Goal: Information Seeking & Learning: Understand process/instructions

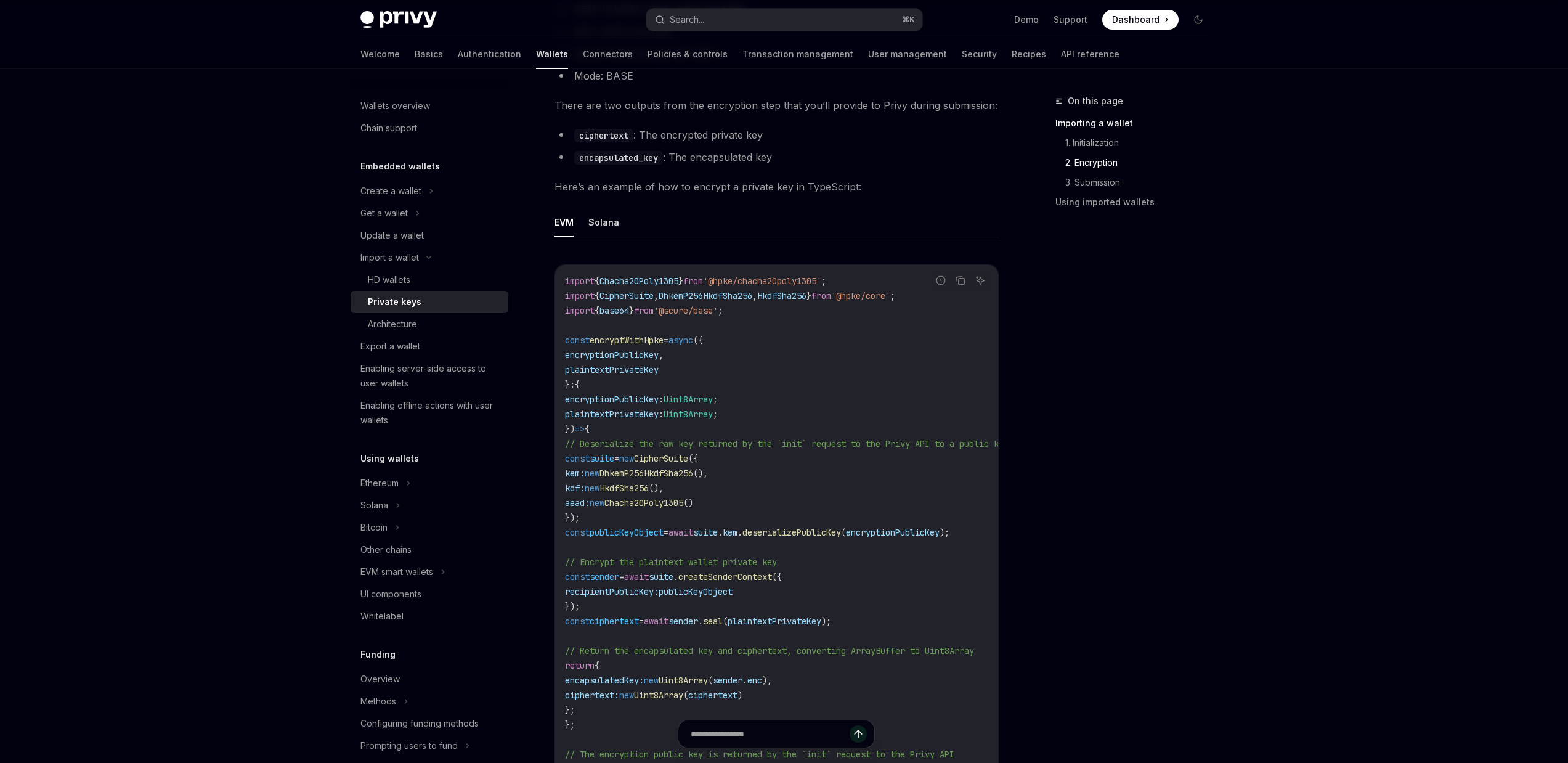
scroll to position [904, 0]
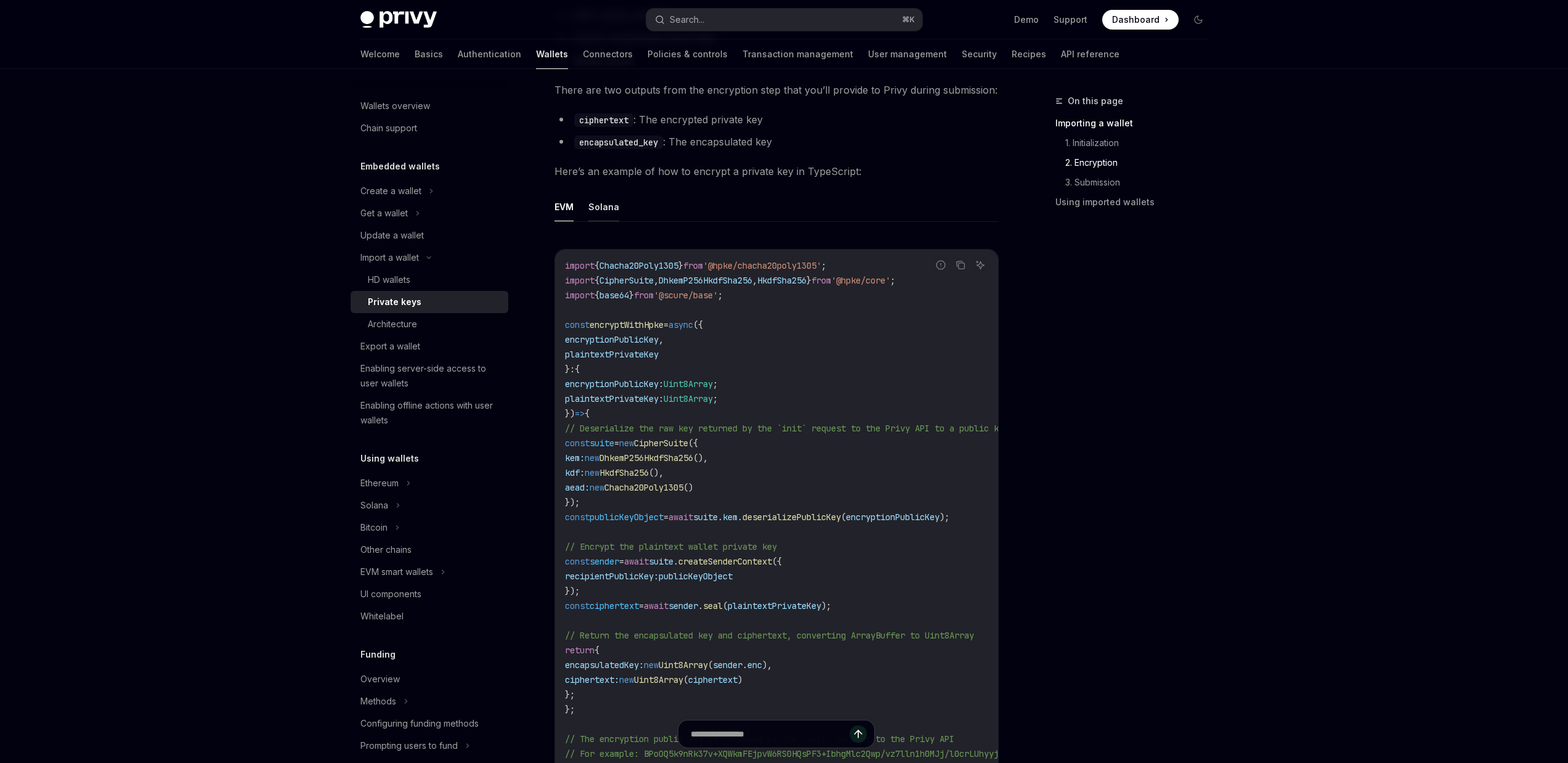
click at [603, 215] on button "Solana" at bounding box center [604, 207] width 31 height 29
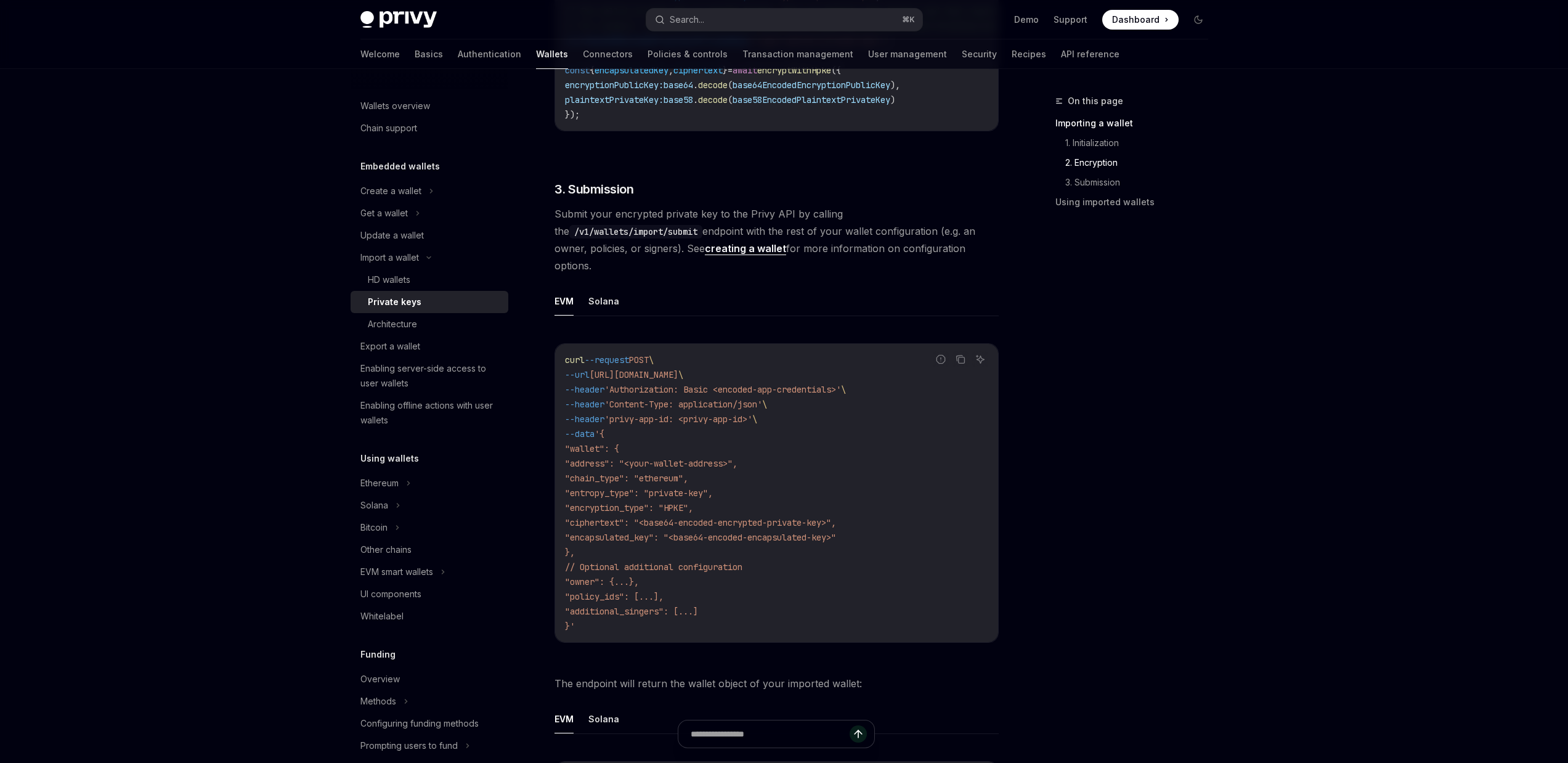
scroll to position [1644, 0]
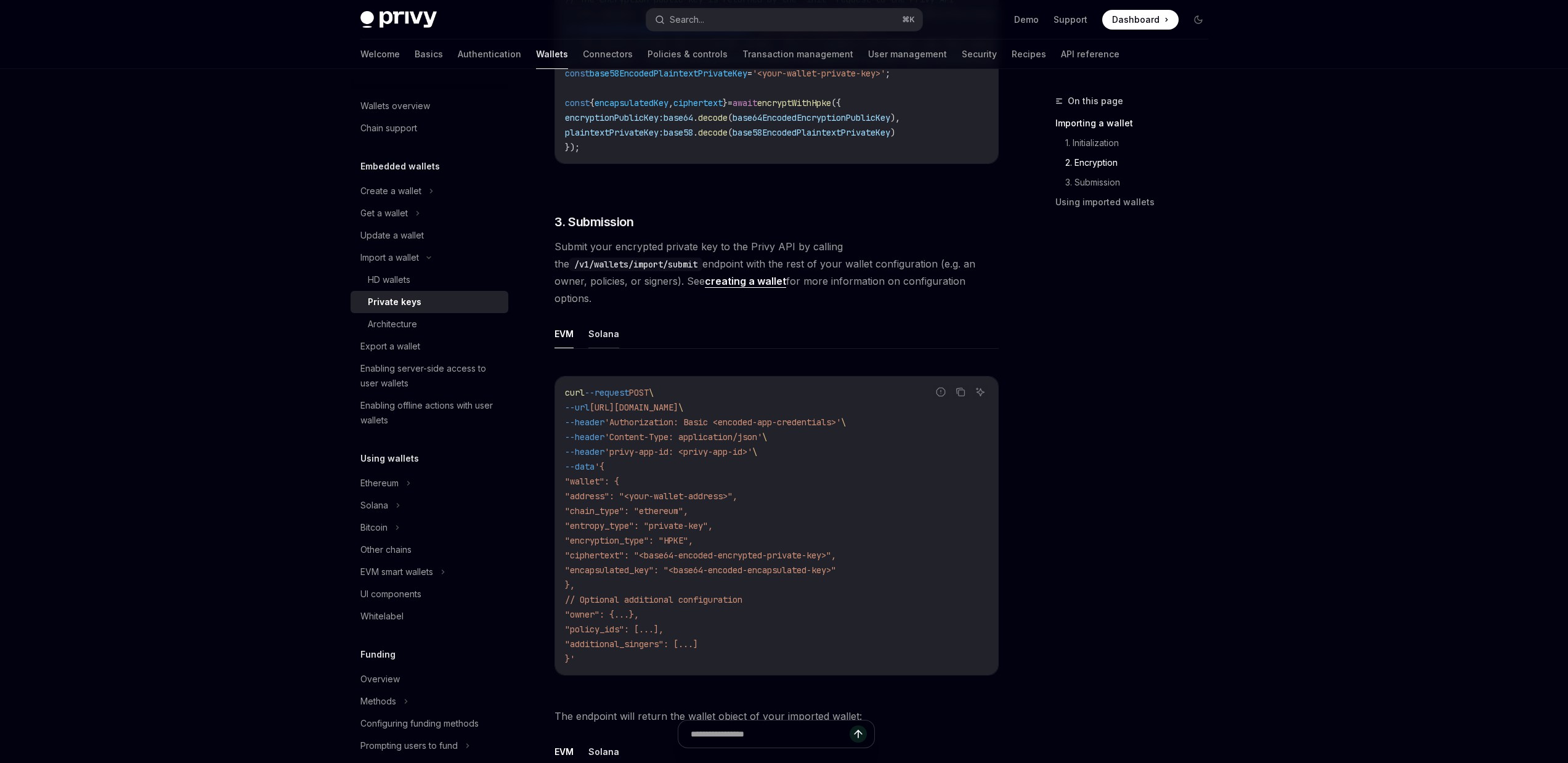
click at [608, 319] on button "Solana" at bounding box center [604, 334] width 31 height 29
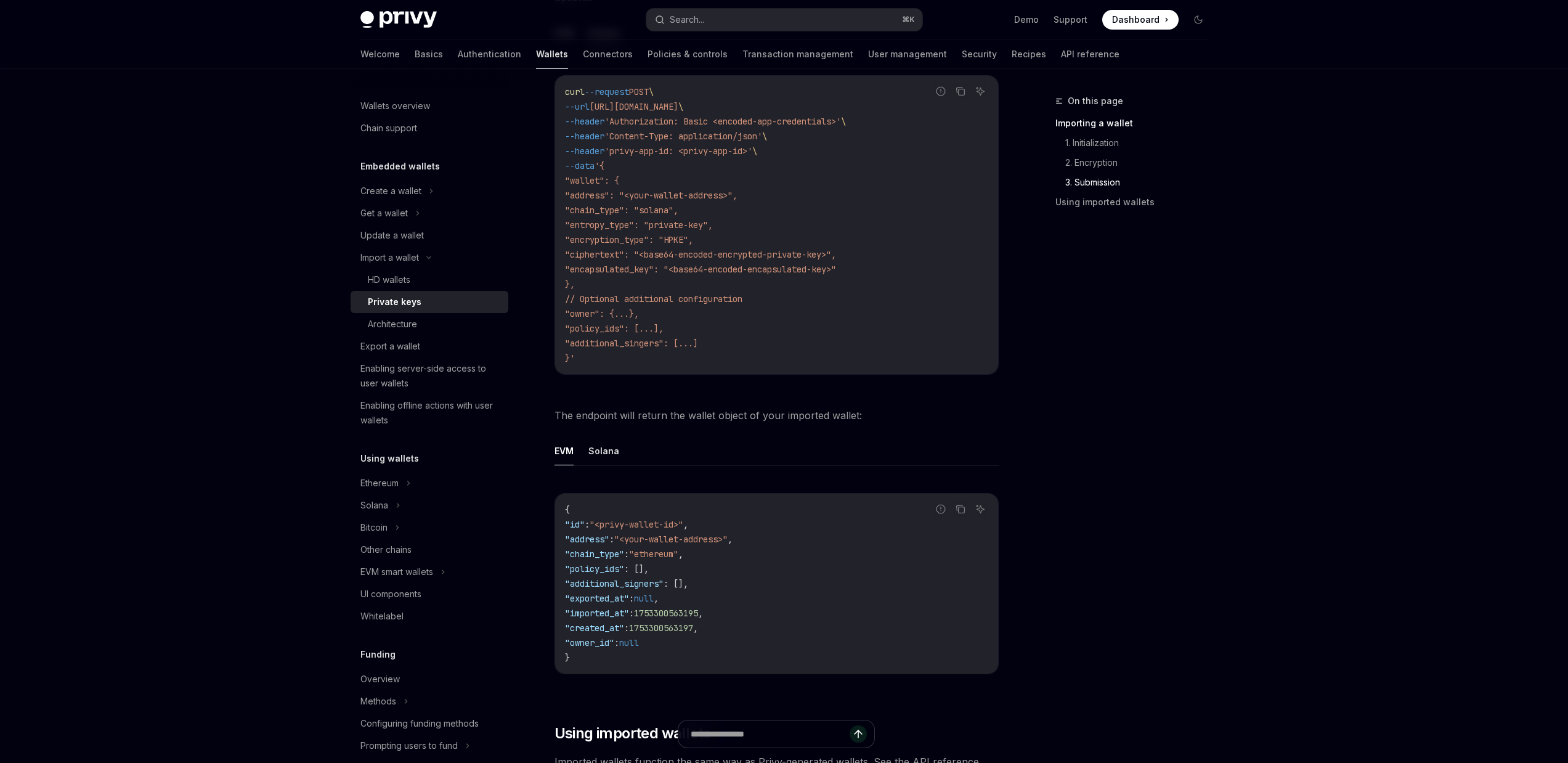
scroll to position [1989, 0]
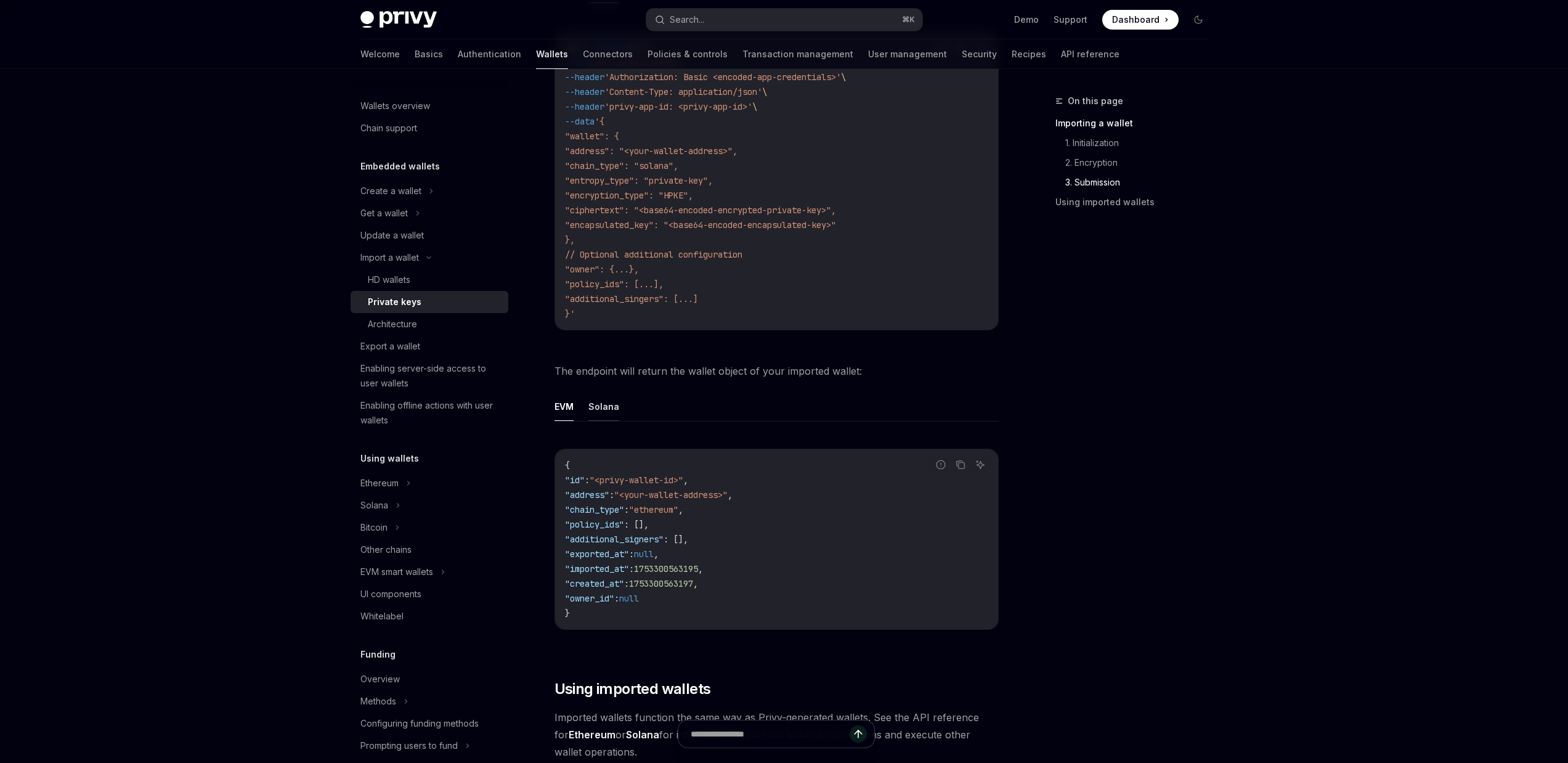
click at [615, 392] on button "Solana" at bounding box center [604, 407] width 31 height 29
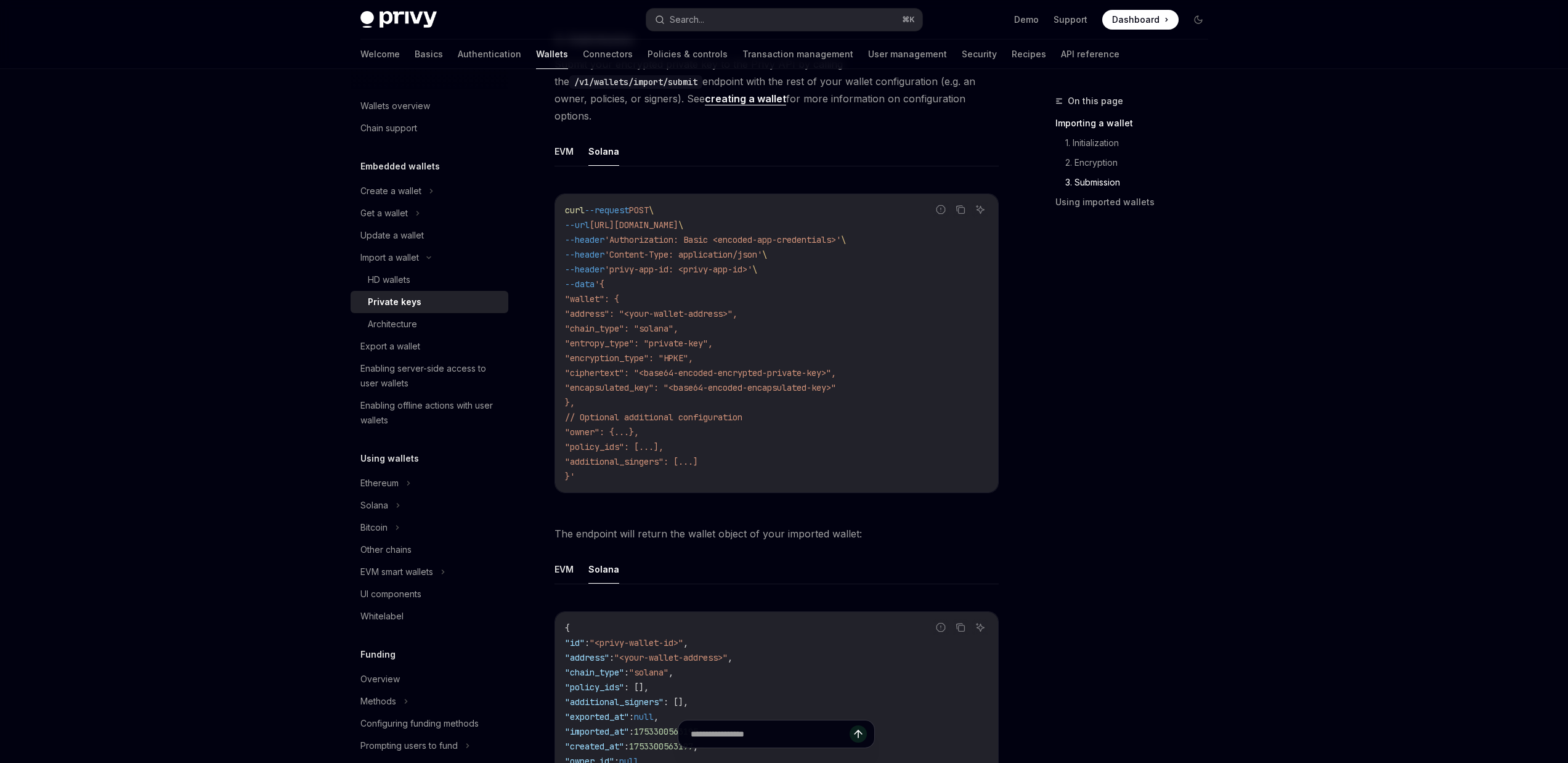
scroll to position [1743, 0]
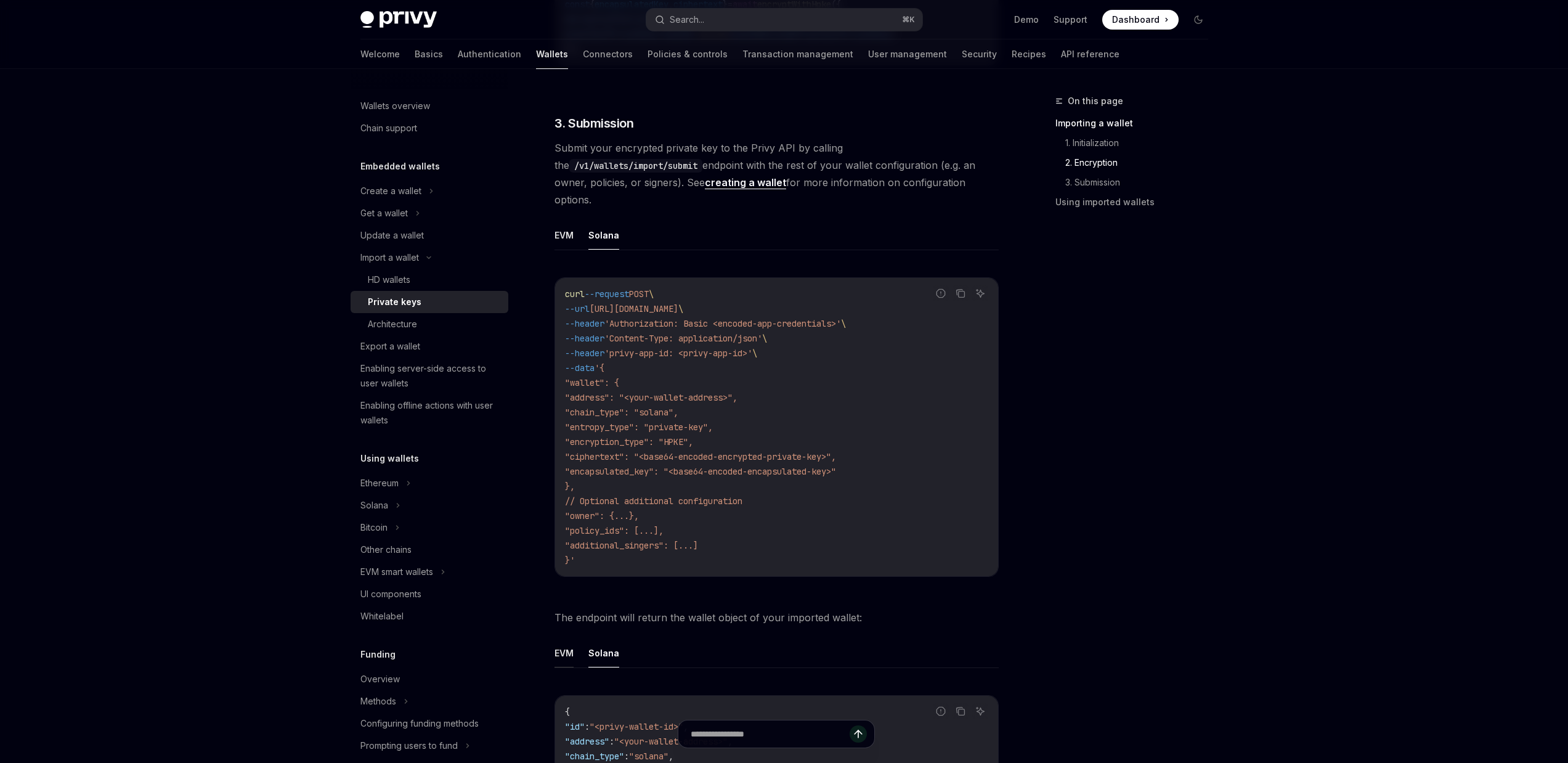
click at [570, 638] on button "EVM" at bounding box center [564, 653] width 19 height 29
click at [569, 233] on button "EVM" at bounding box center [564, 235] width 19 height 29
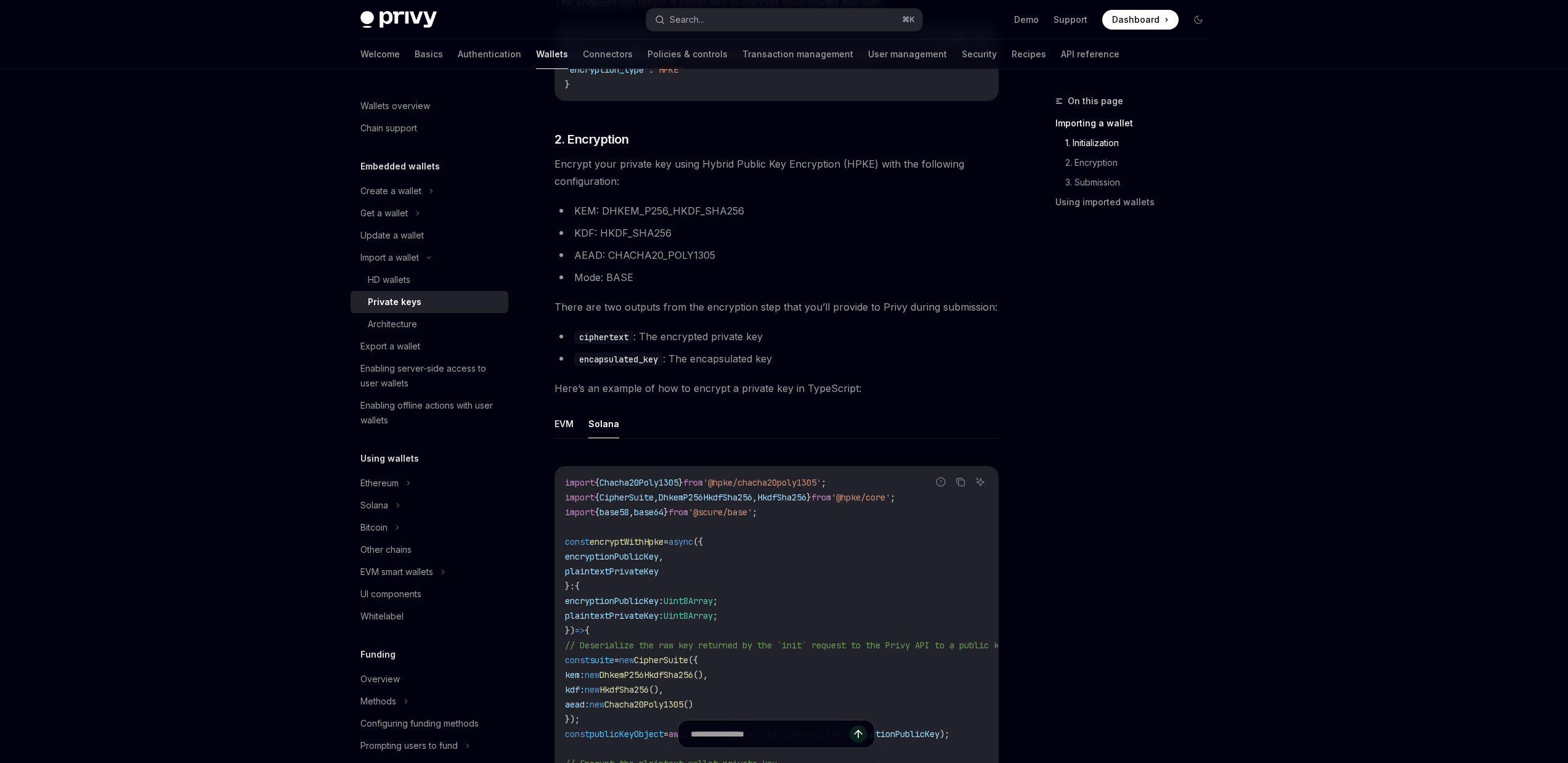
scroll to position [707, 0]
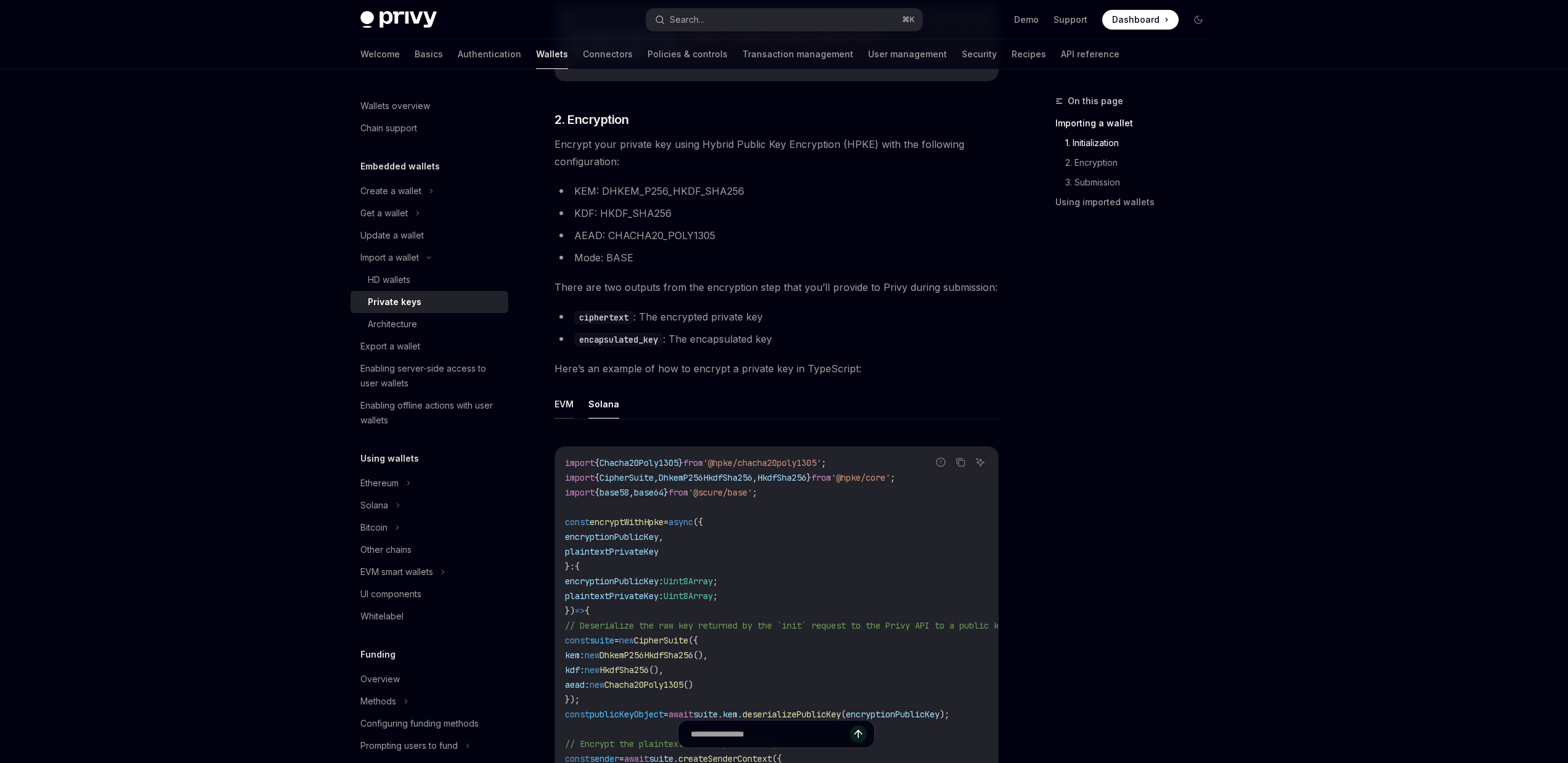
click at [560, 411] on button "EVM" at bounding box center [564, 404] width 19 height 29
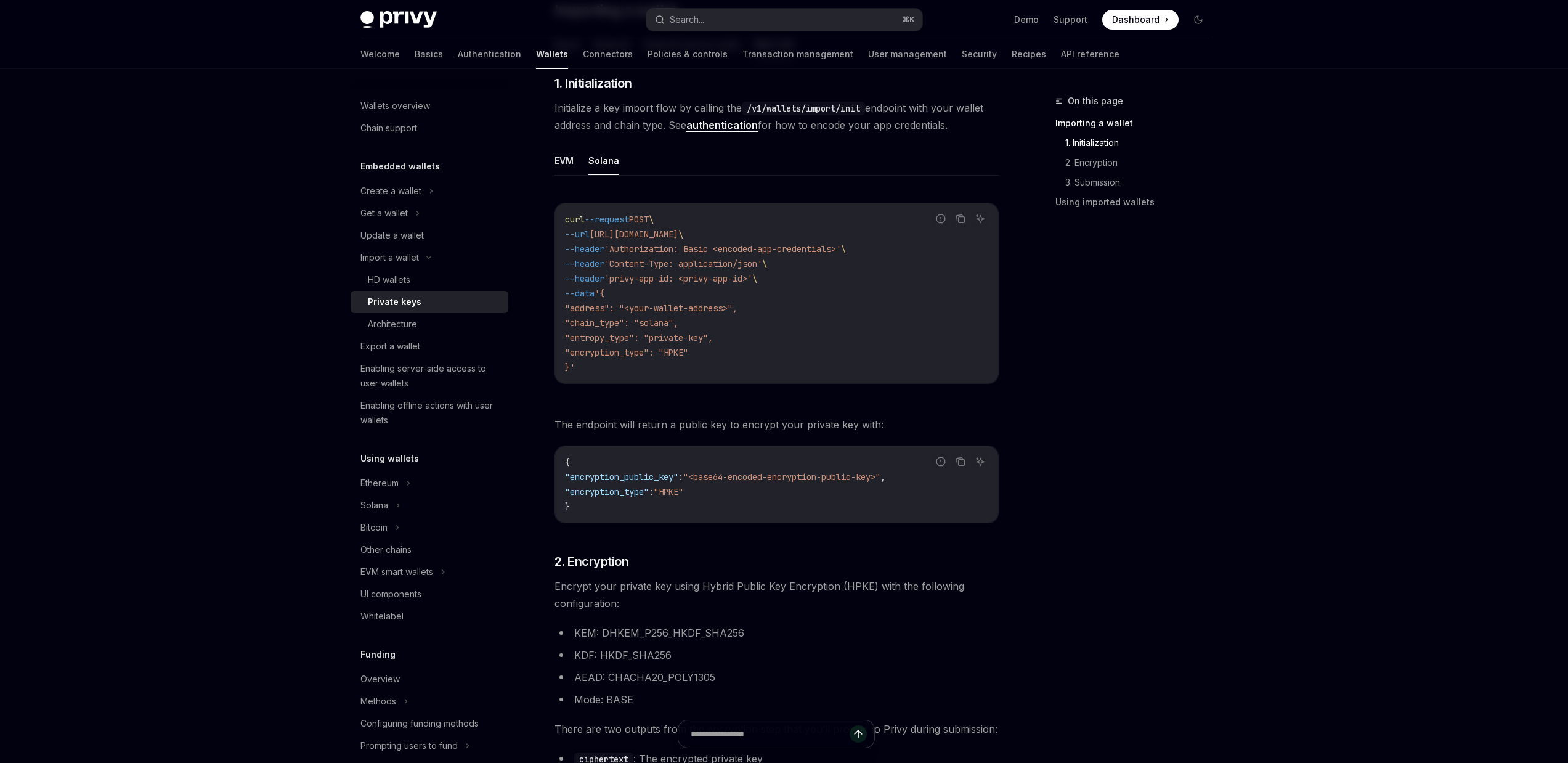
scroll to position [263, 0]
click at [559, 167] on button "EVM" at bounding box center [564, 162] width 19 height 29
type textarea "*"
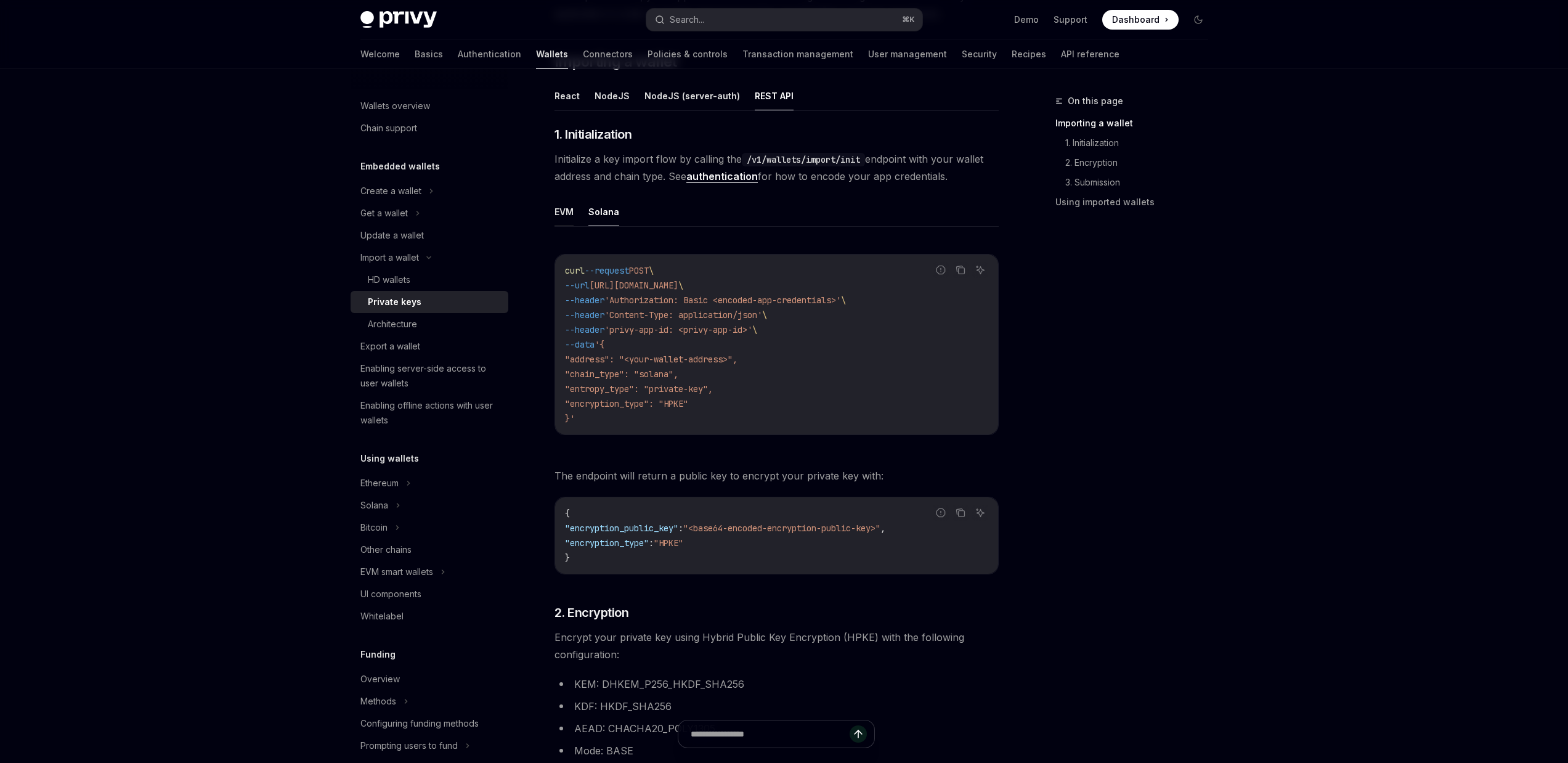
click at [556, 210] on button "EVM" at bounding box center [564, 211] width 19 height 29
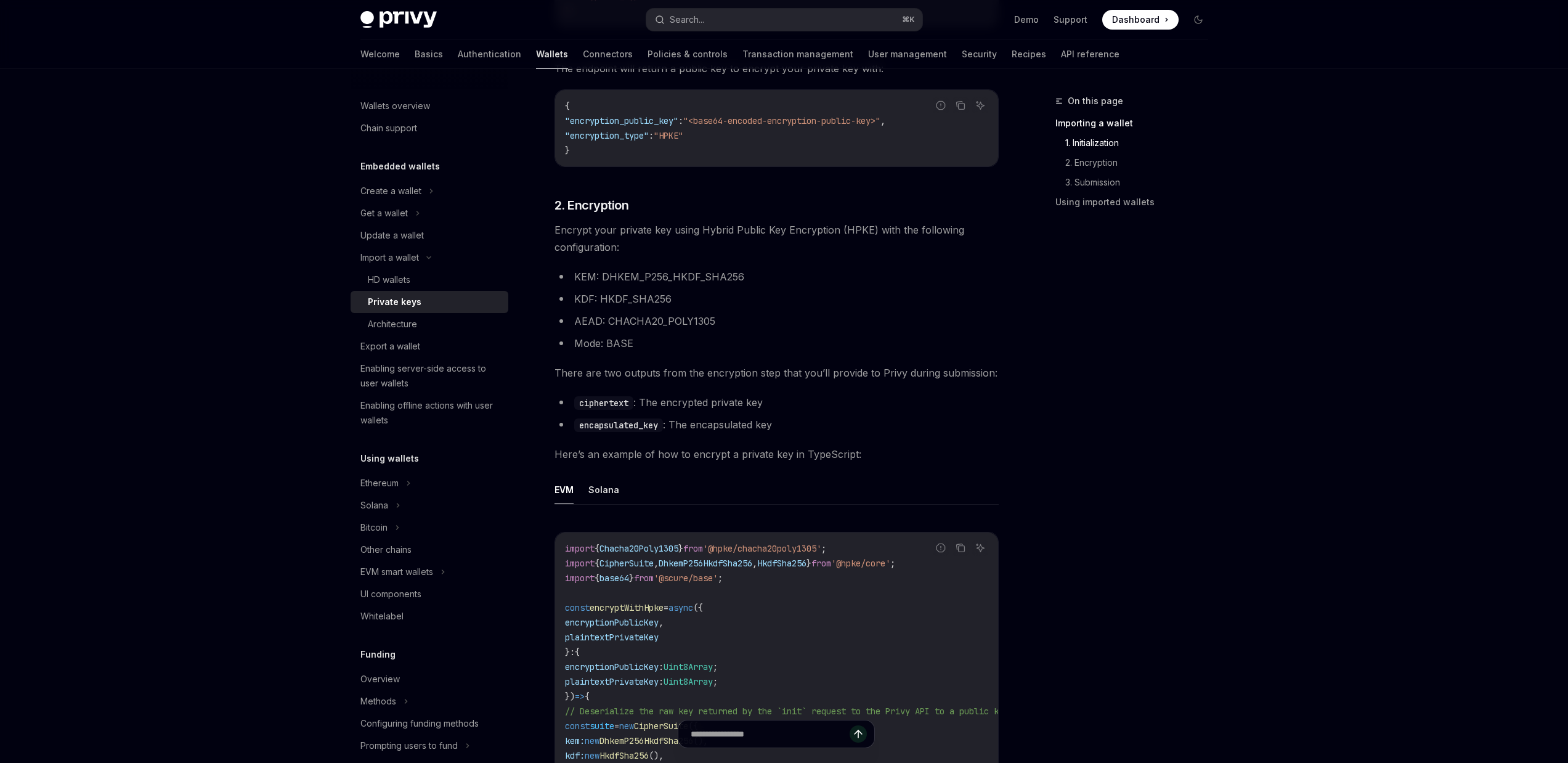
scroll to position [658, 0]
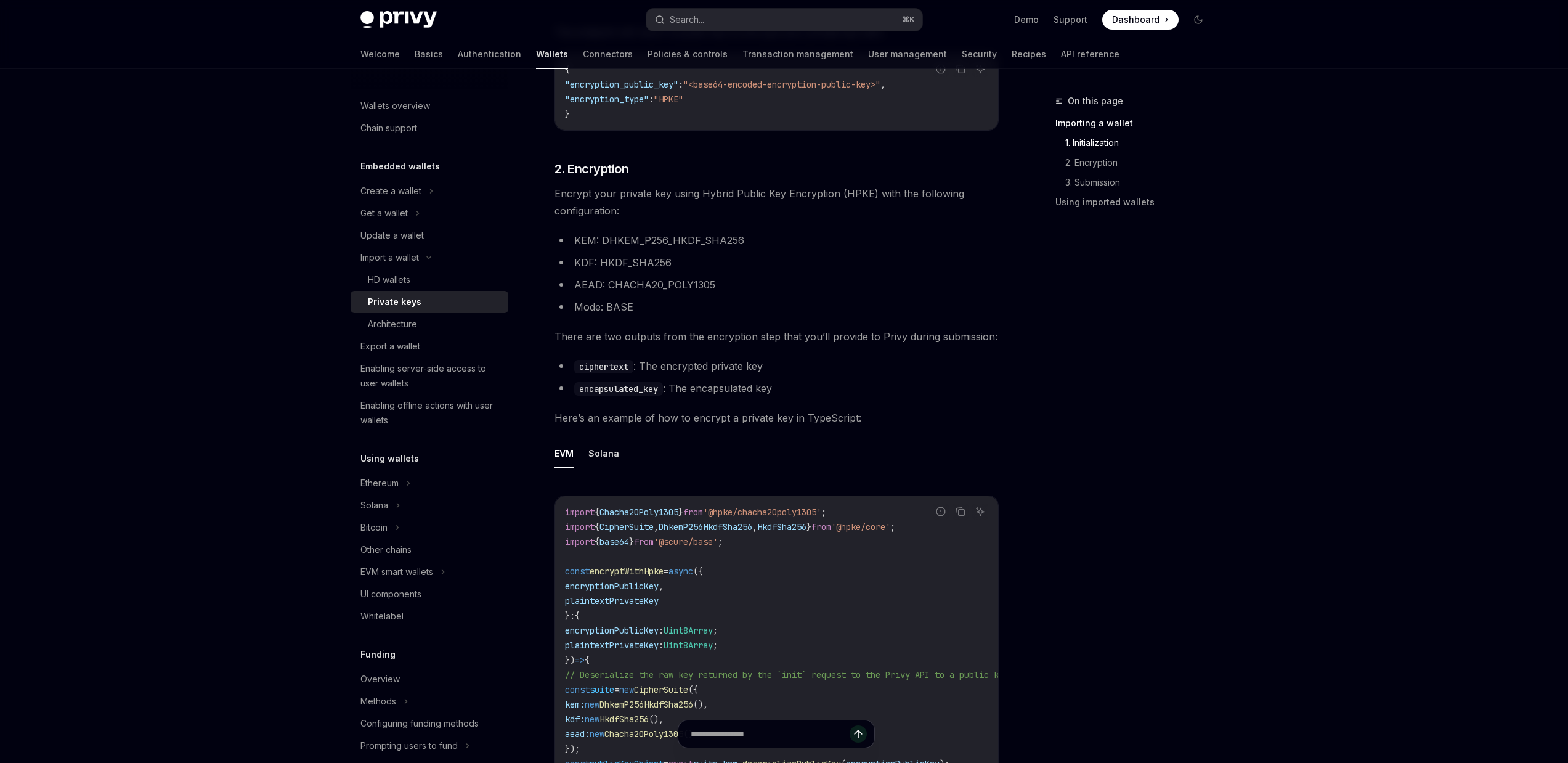
click at [569, 459] on button "EVM" at bounding box center [564, 454] width 19 height 29
type textarea "*"
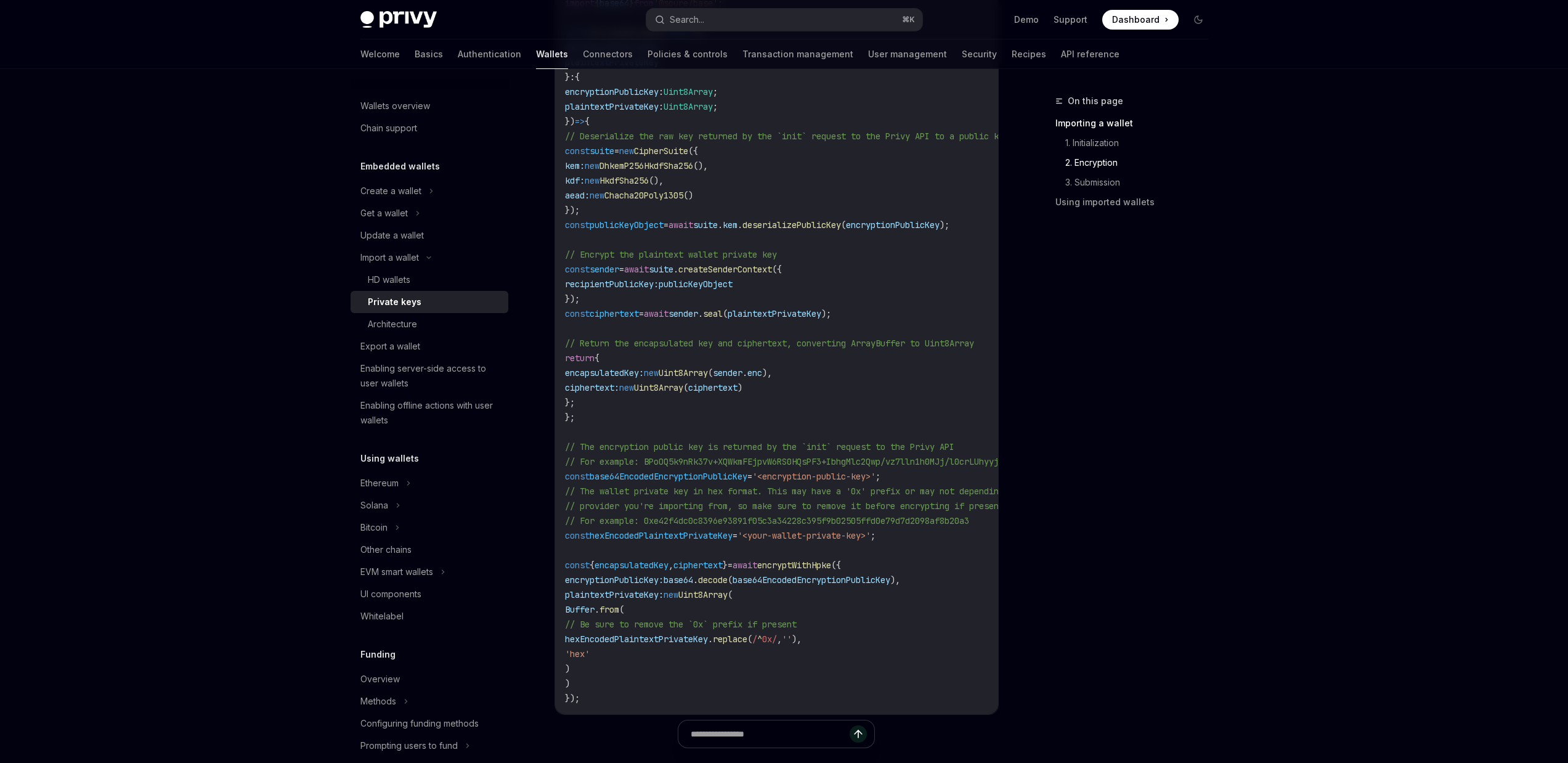
scroll to position [1200, 0]
click at [621, 562] on span "encapsulatedKey" at bounding box center [631, 561] width 74 height 11
click at [631, 490] on span "// The wallet private key in hex format. This may have a '0x' prefix or may not…" at bounding box center [801, 487] width 473 height 11
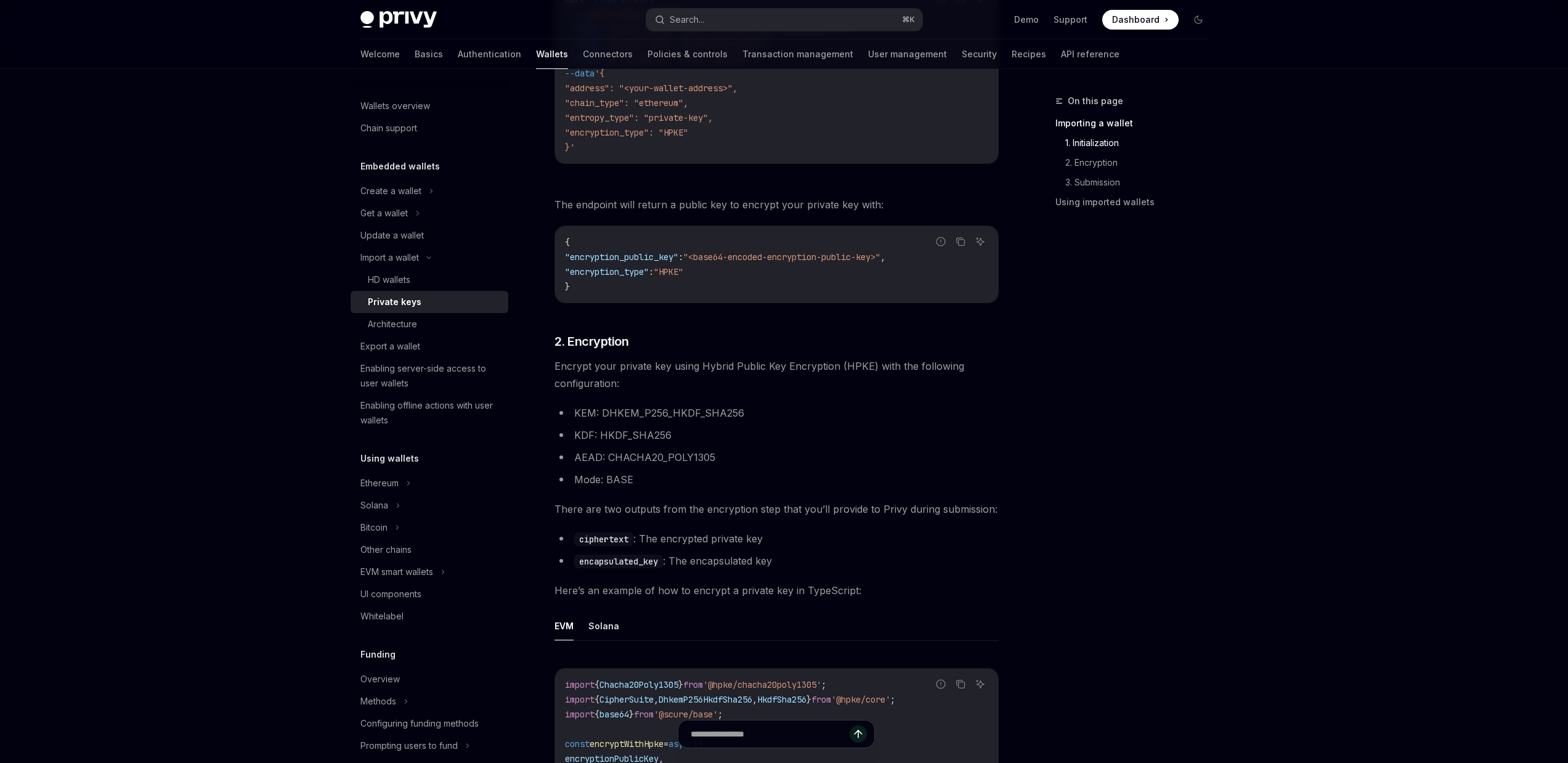
scroll to position [560, 0]
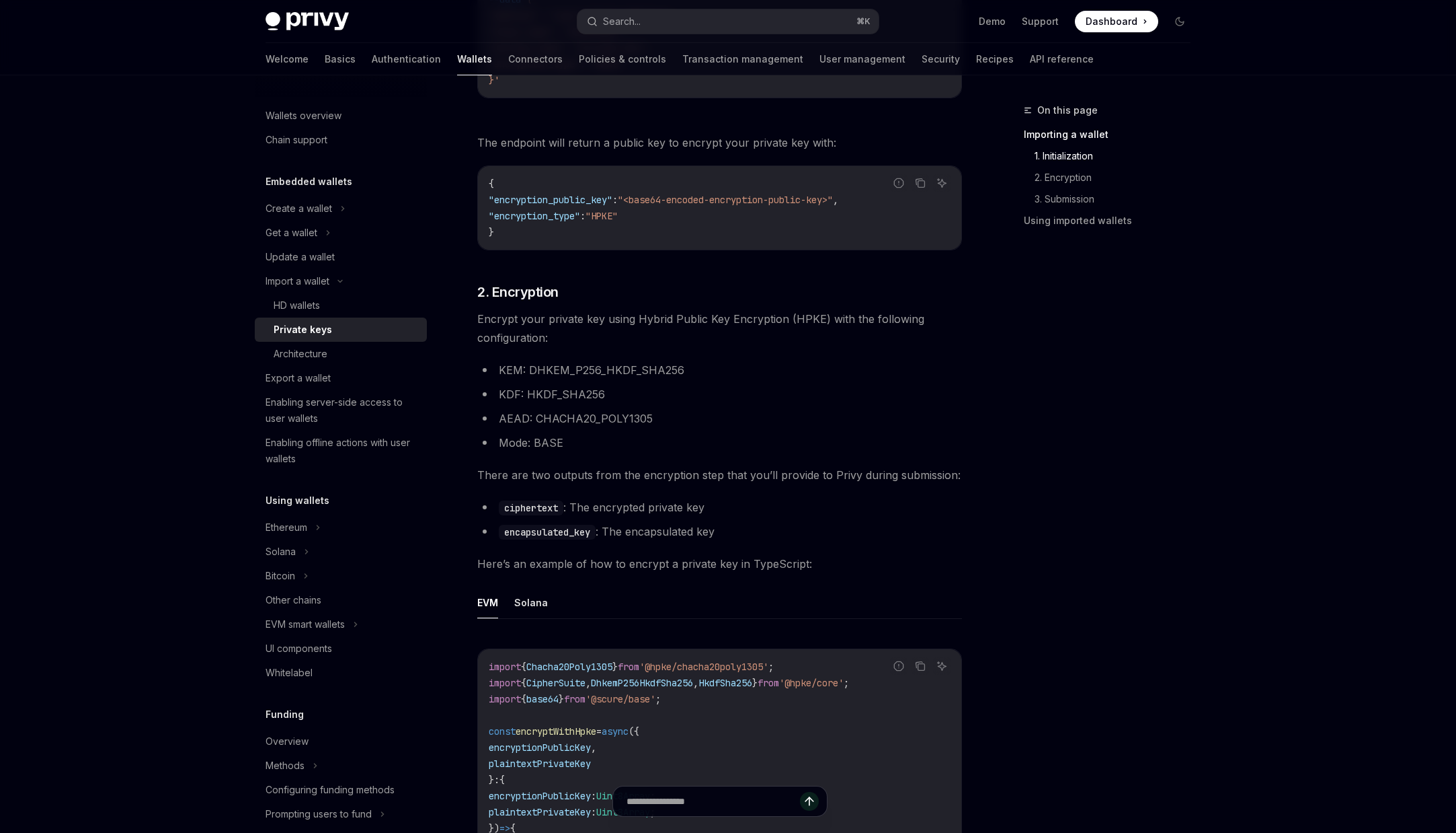
type textarea "*"
